Goal: Task Accomplishment & Management: Complete application form

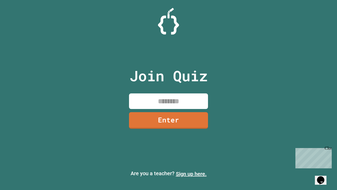
click at [191, 174] on link "Sign up here." at bounding box center [191, 173] width 31 height 6
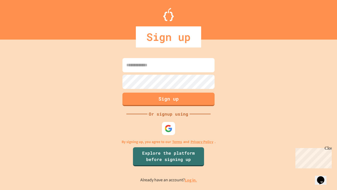
click at [191, 180] on link "Log in." at bounding box center [191, 180] width 12 height 6
